Goal: Navigation & Orientation: Find specific page/section

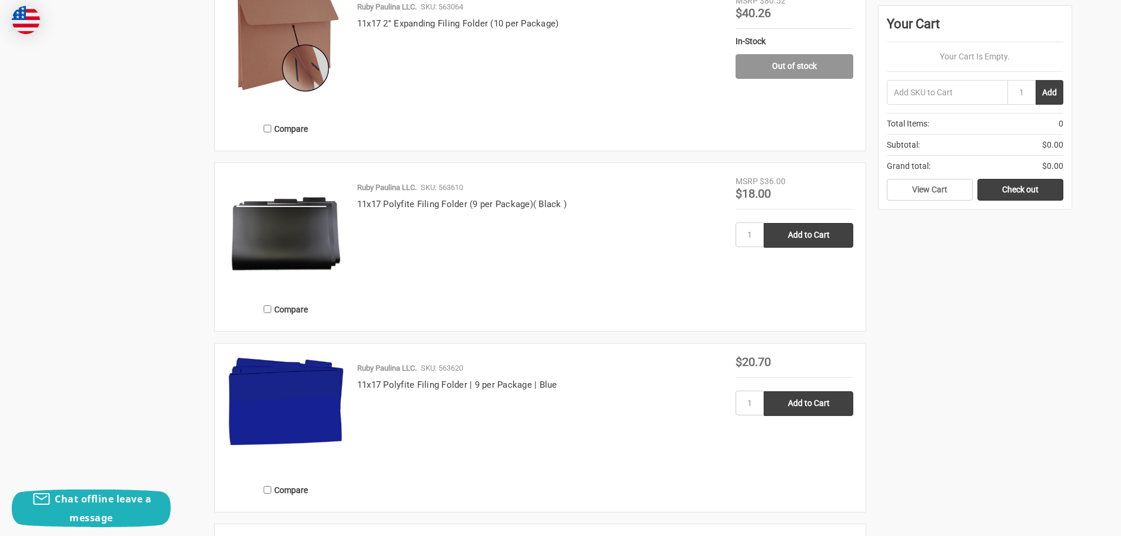
scroll to position [2353, 0]
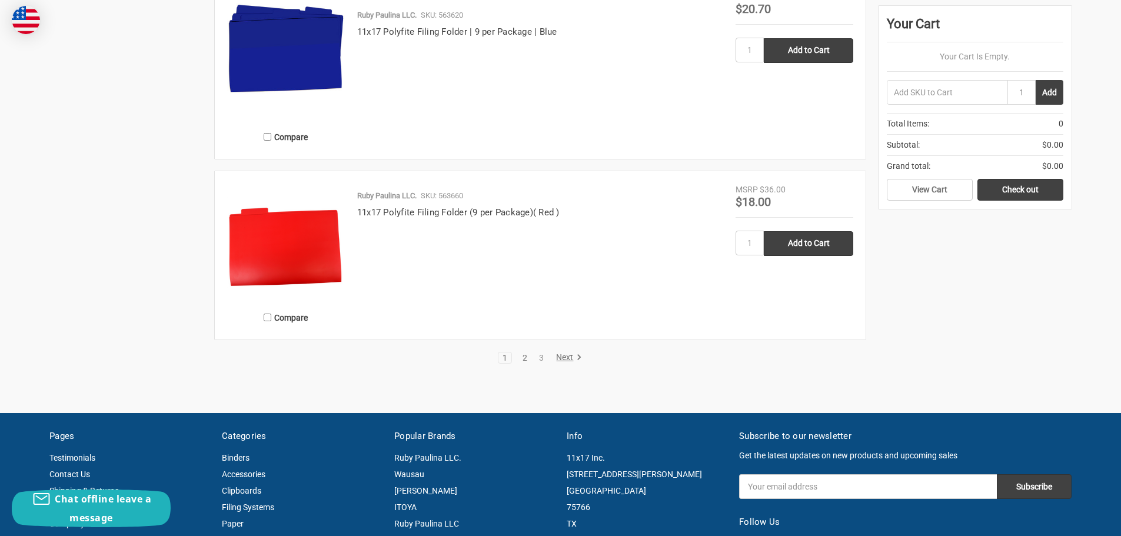
click at [527, 356] on link "2" at bounding box center [524, 358] width 13 height 8
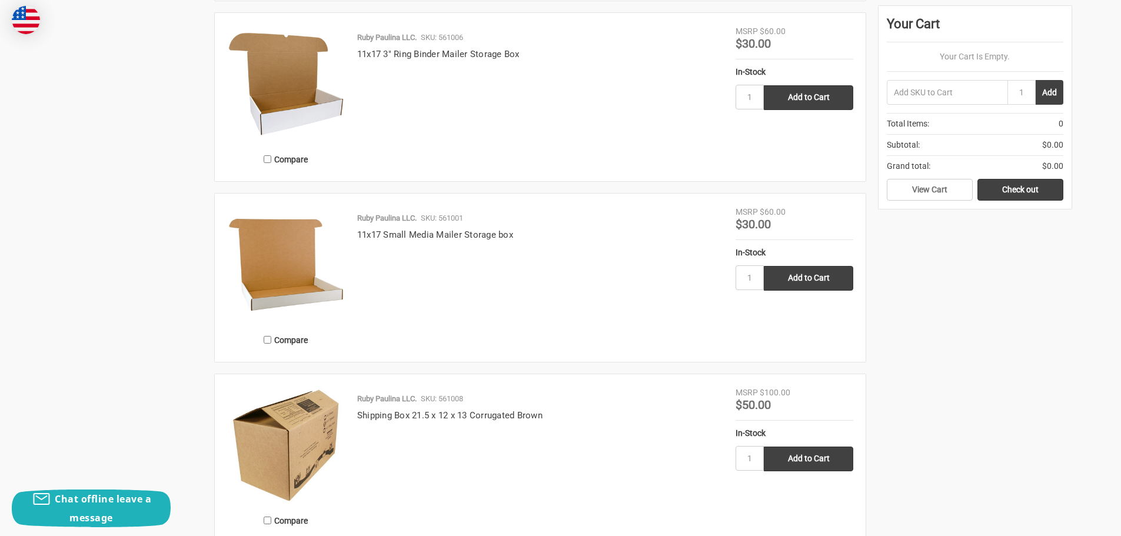
scroll to position [2235, 0]
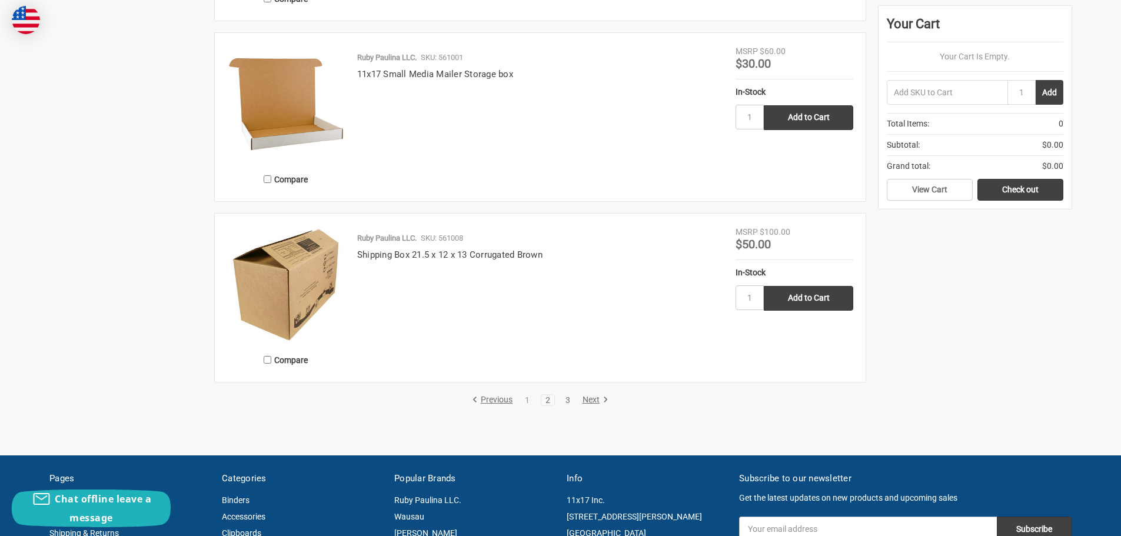
click at [567, 398] on link "3" at bounding box center [567, 400] width 13 height 8
